Goal: Check status

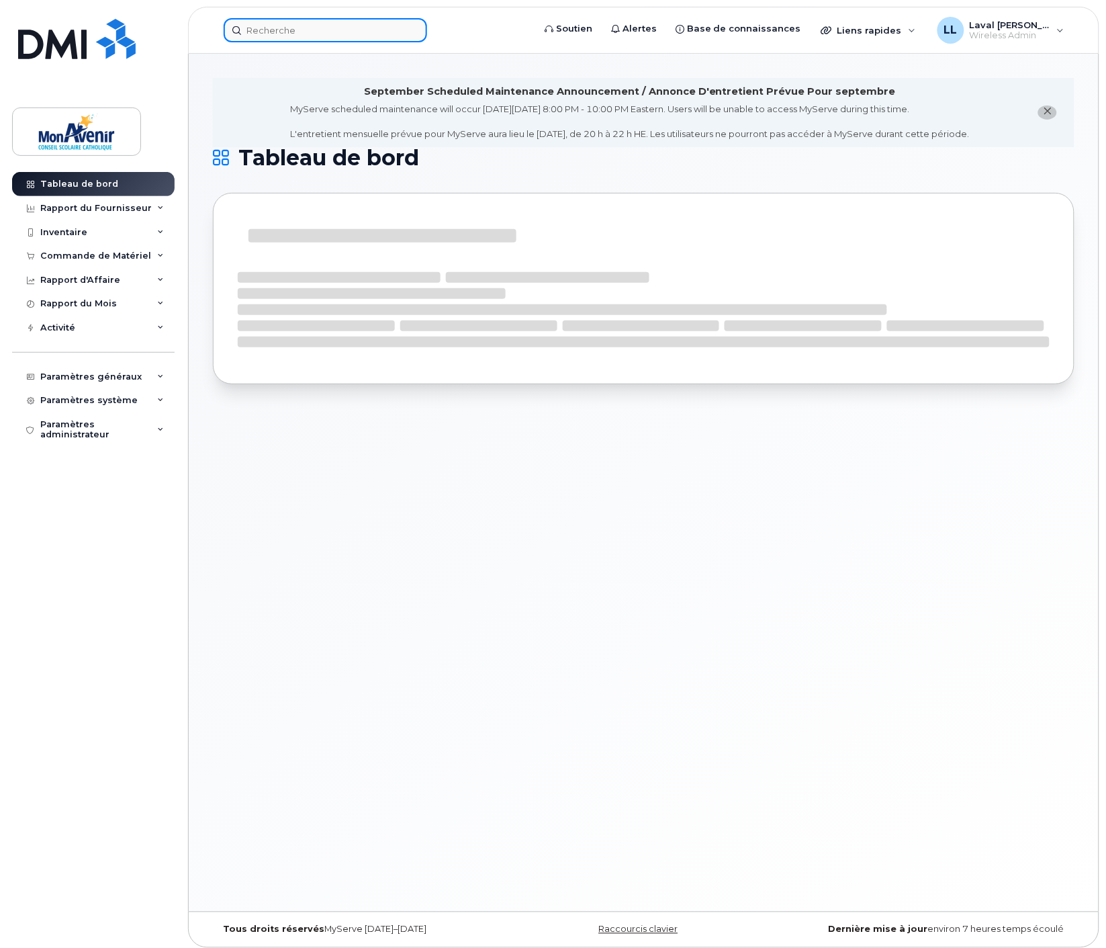
click at [289, 32] on input at bounding box center [326, 30] width 204 height 24
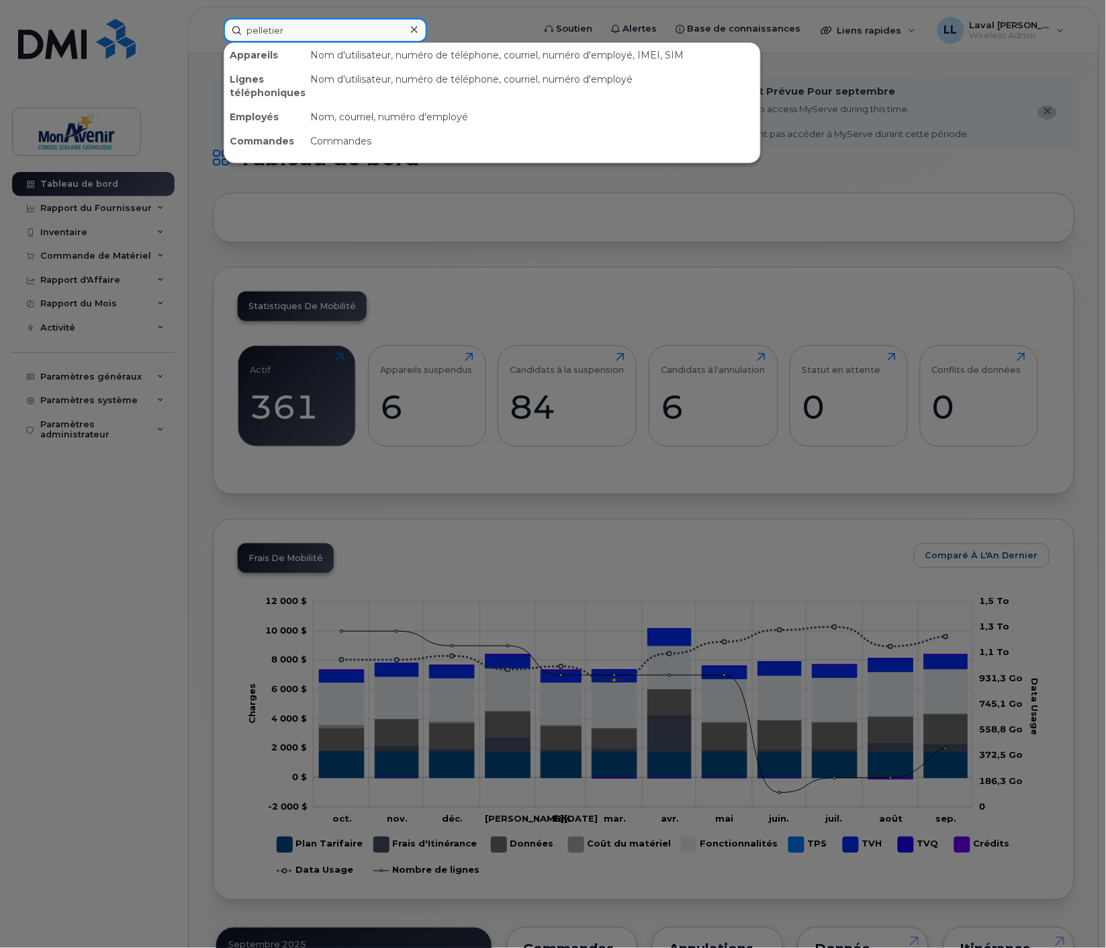
type input "pelletier"
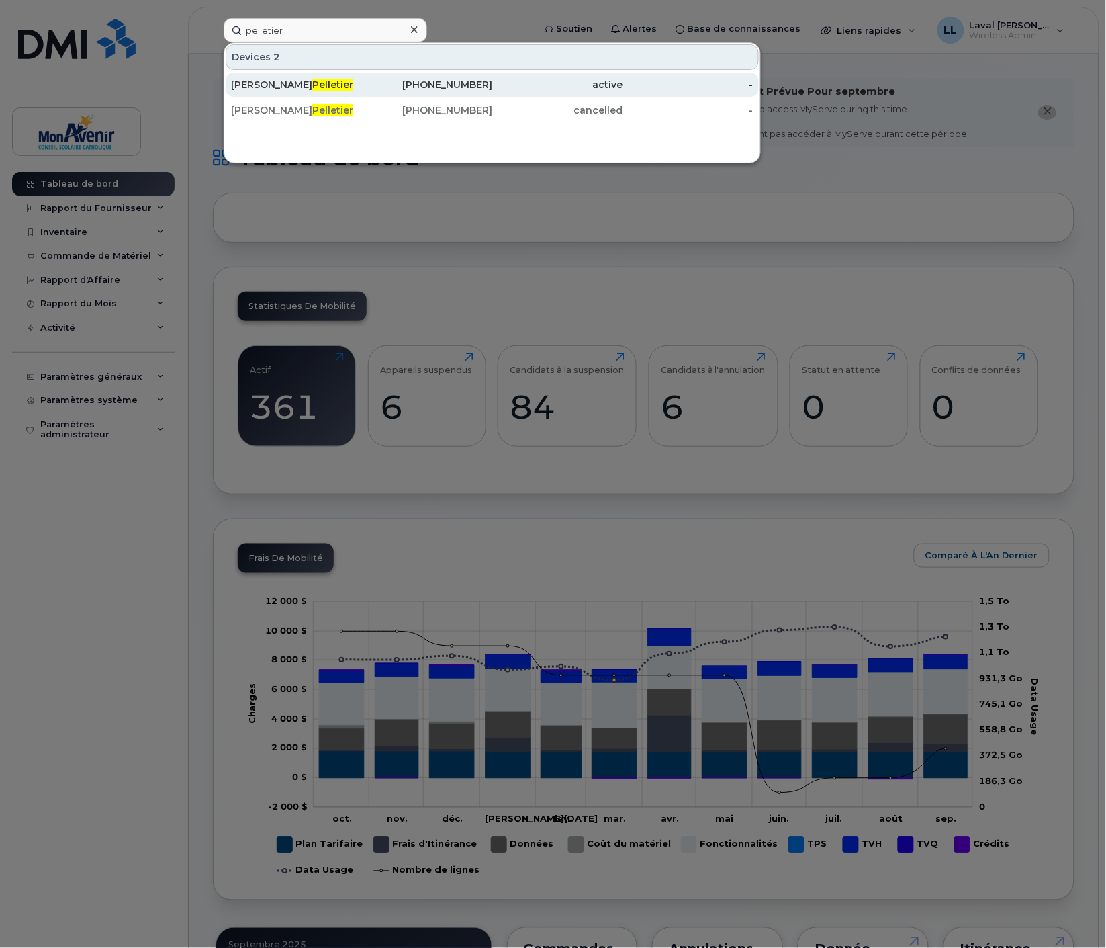
click at [312, 87] on span "Pelletier" at bounding box center [332, 85] width 41 height 12
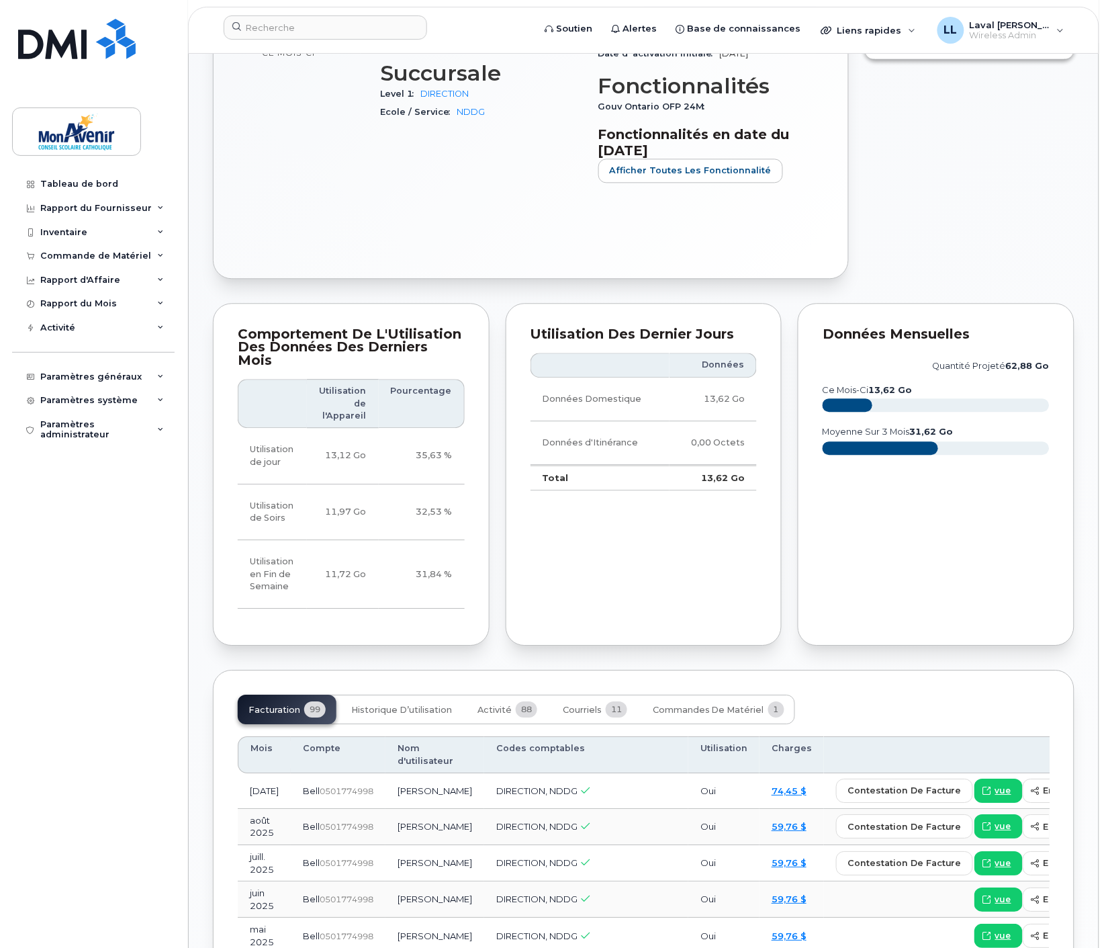
scroll to position [821, 0]
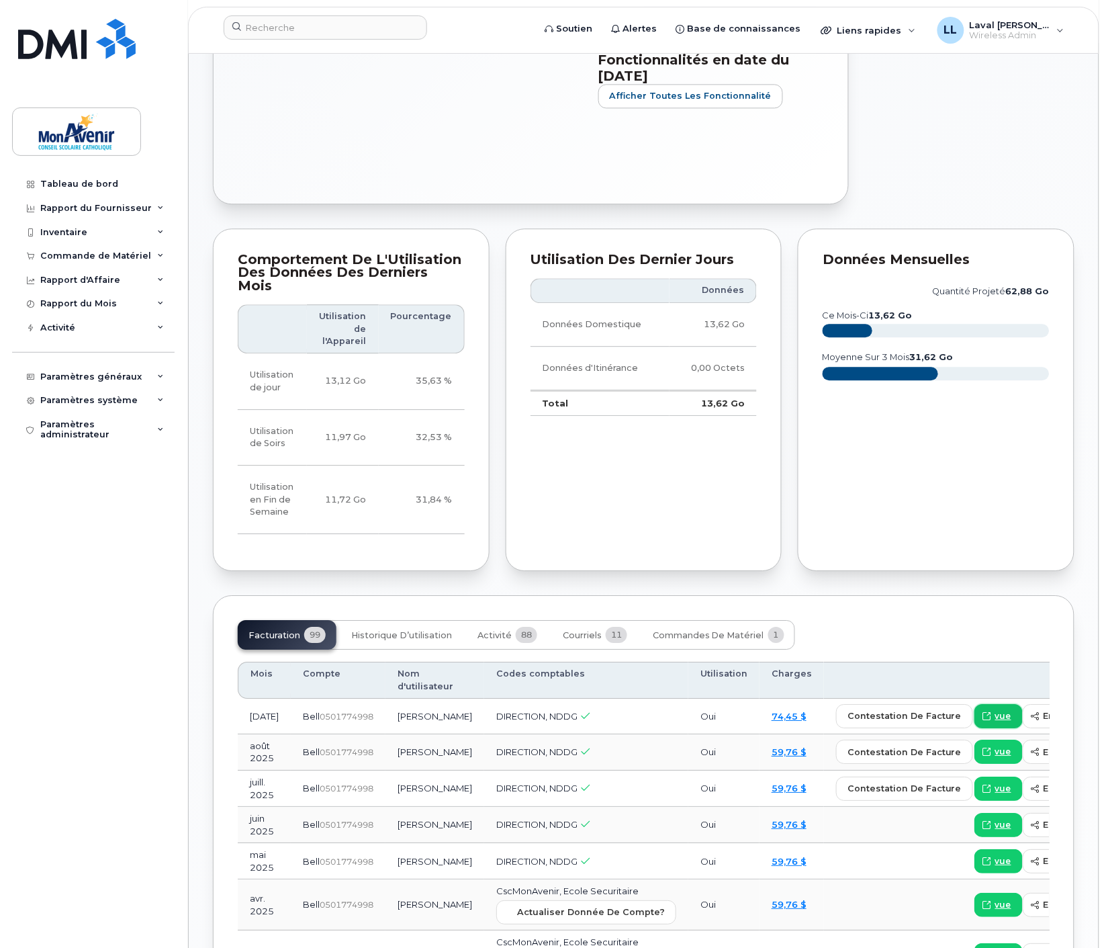
click at [995, 710] on span "vue" at bounding box center [1003, 716] width 16 height 12
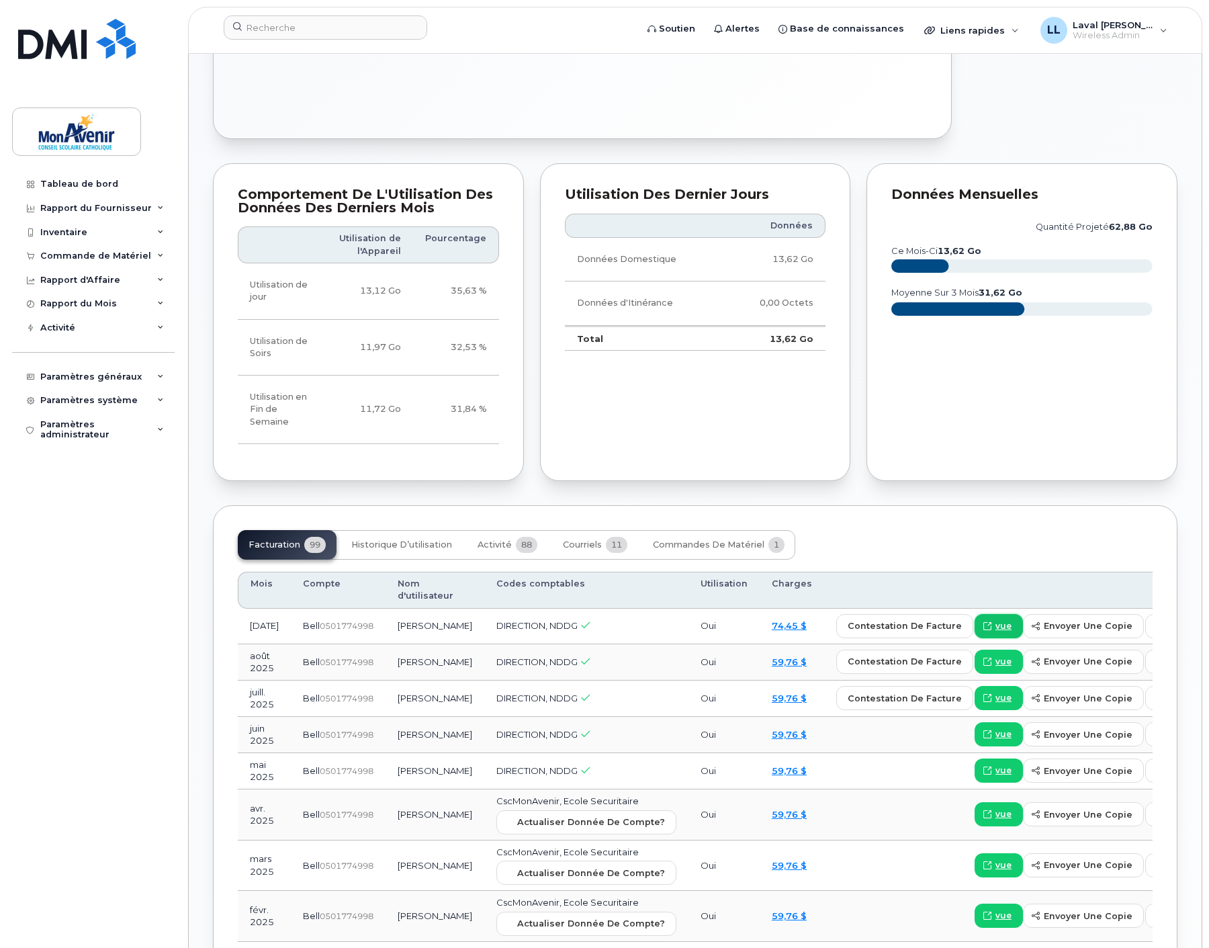
click at [995, 632] on span "vue" at bounding box center [1003, 626] width 16 height 12
click at [975, 622] on link "vue" at bounding box center [999, 626] width 48 height 24
click at [995, 629] on span "vue" at bounding box center [1003, 626] width 16 height 12
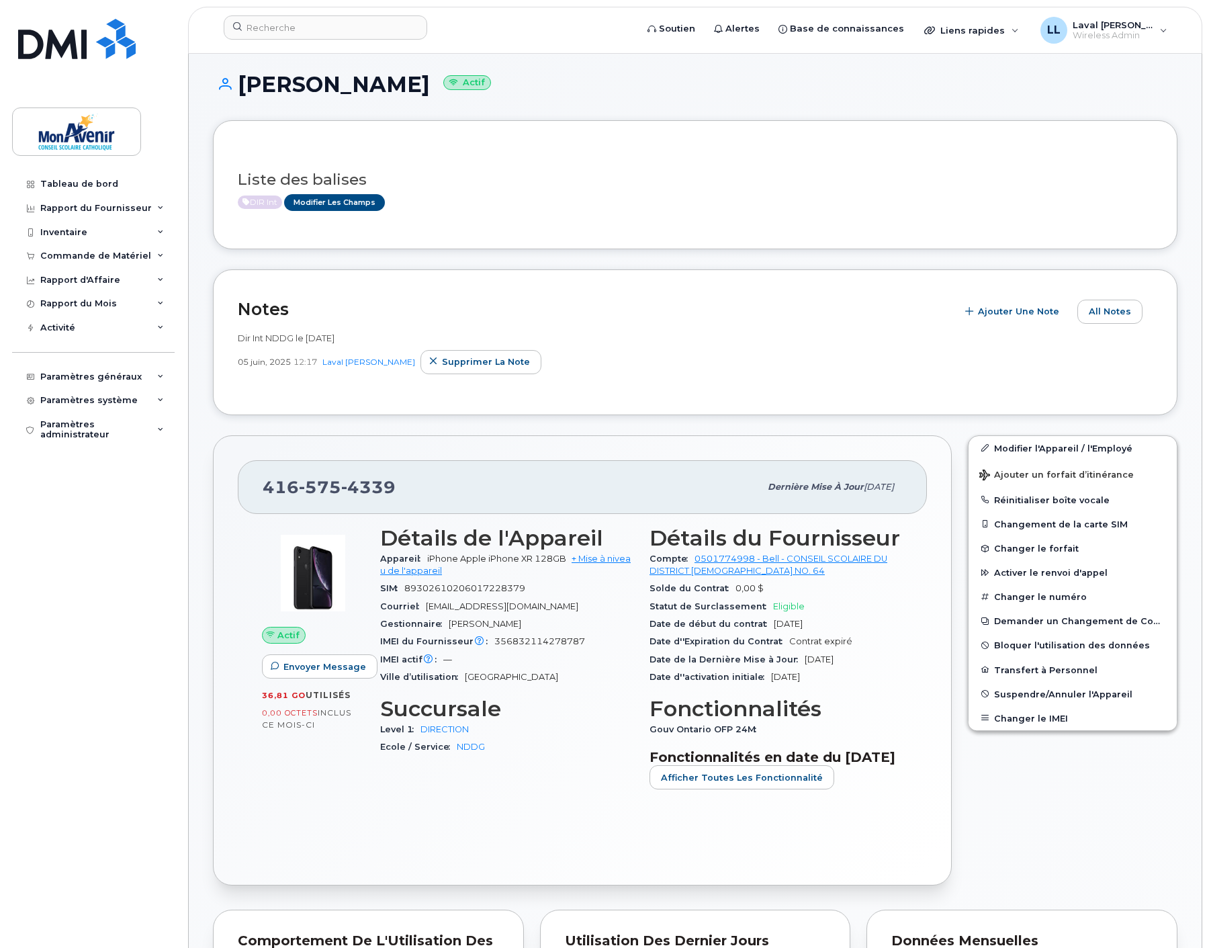
scroll to position [0, 0]
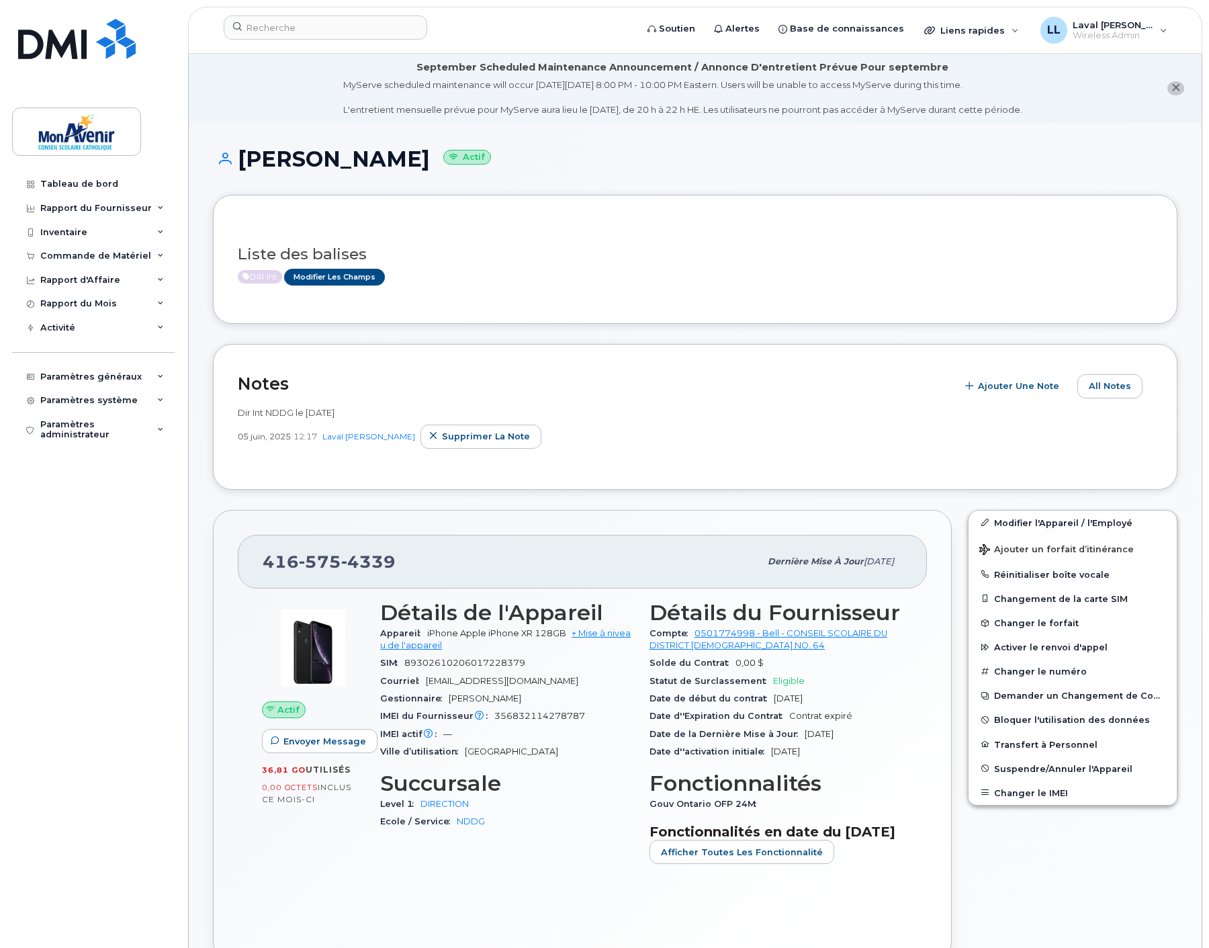
click at [1106, 44] on header "Soutien Alertes Base de connaissances Liens rapides Suspendre/Supprimer l’appar…" at bounding box center [695, 30] width 1014 height 47
click at [1106, 40] on div "[PERSON_NAME] [PERSON_NAME] Hin Wireless Admin" at bounding box center [1104, 30] width 146 height 27
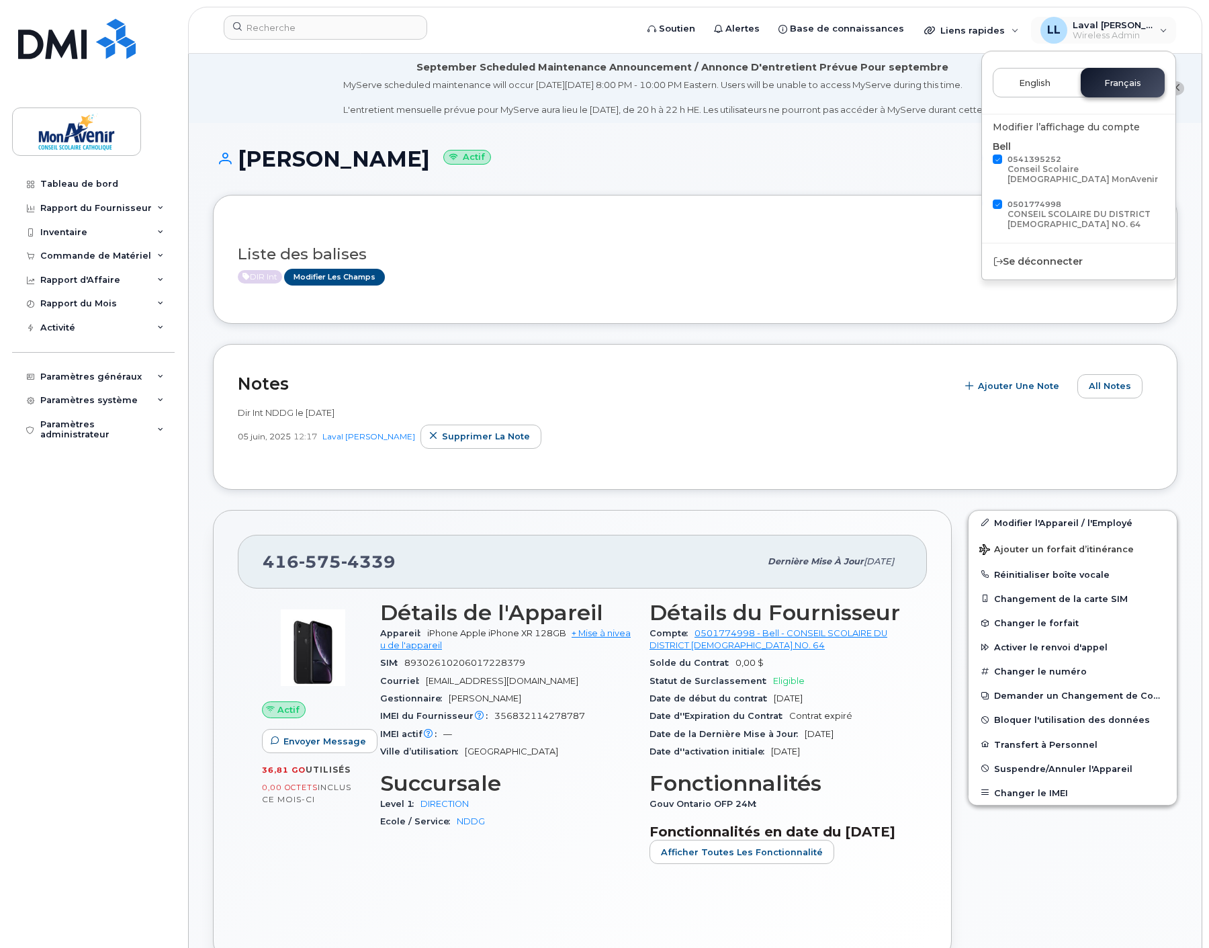
click at [1045, 78] on span "English" at bounding box center [1035, 83] width 32 height 11
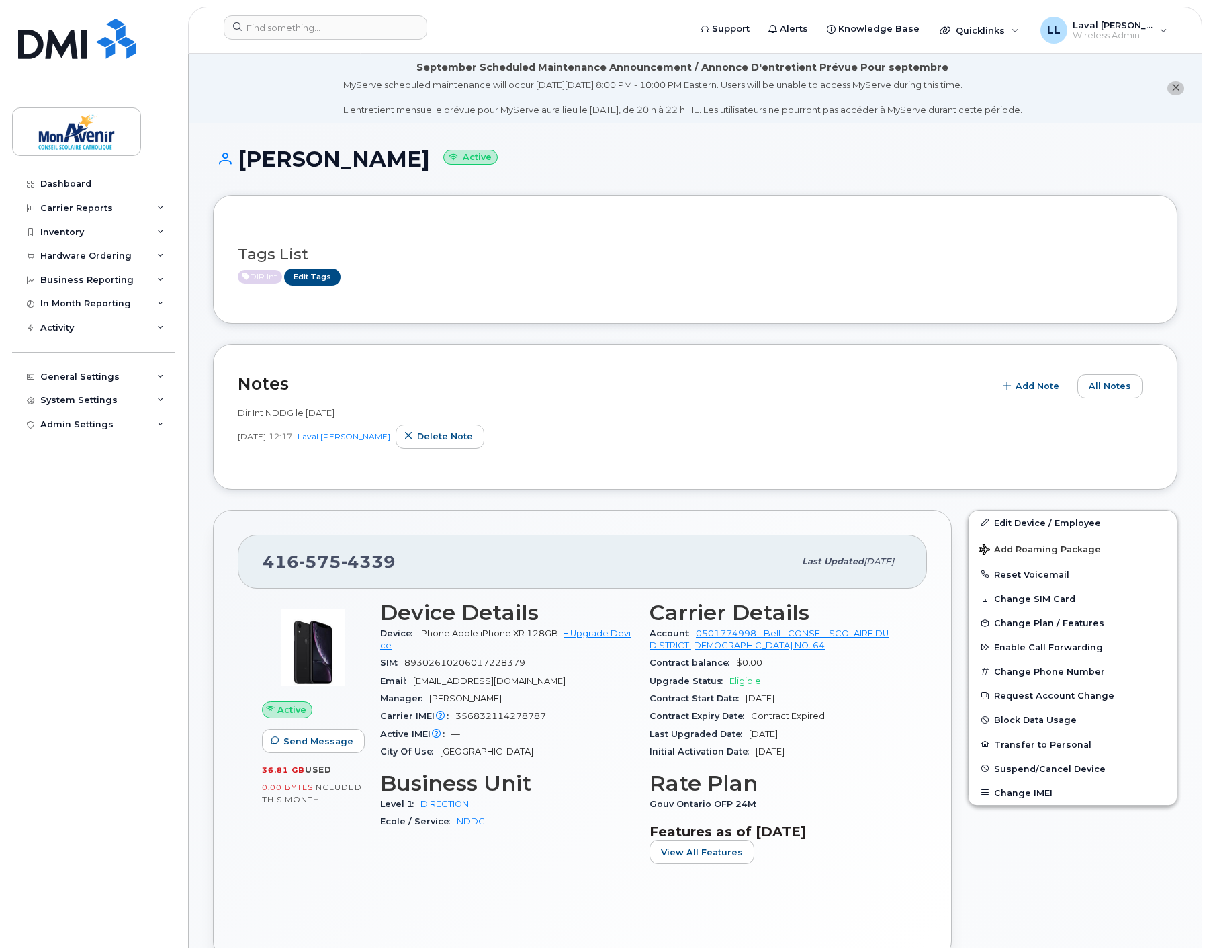
scroll to position [75, 0]
